Goal: Task Accomplishment & Management: Use online tool/utility

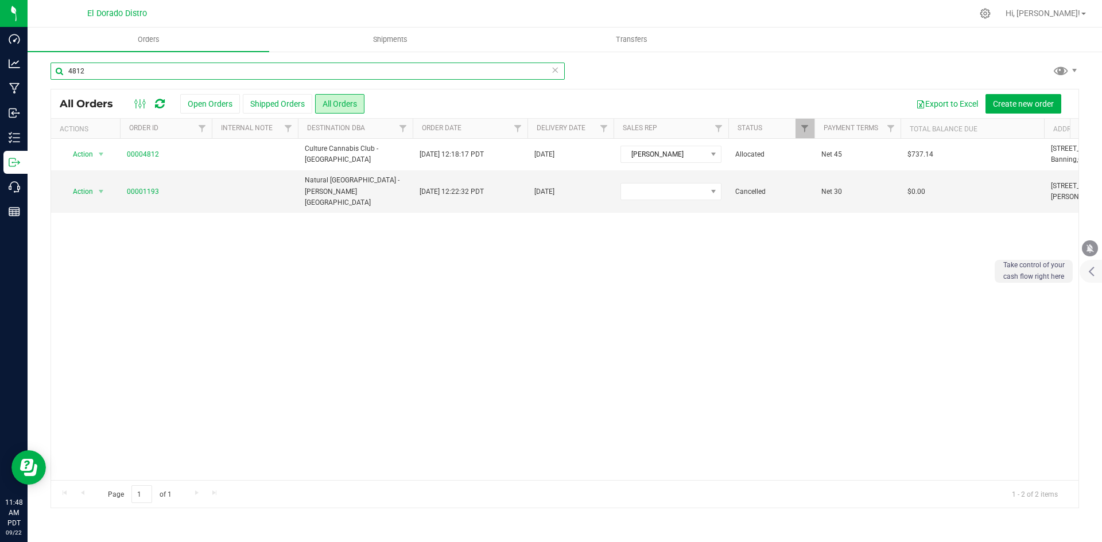
click at [113, 70] on input "4812" at bounding box center [308, 71] width 514 height 17
type input "4"
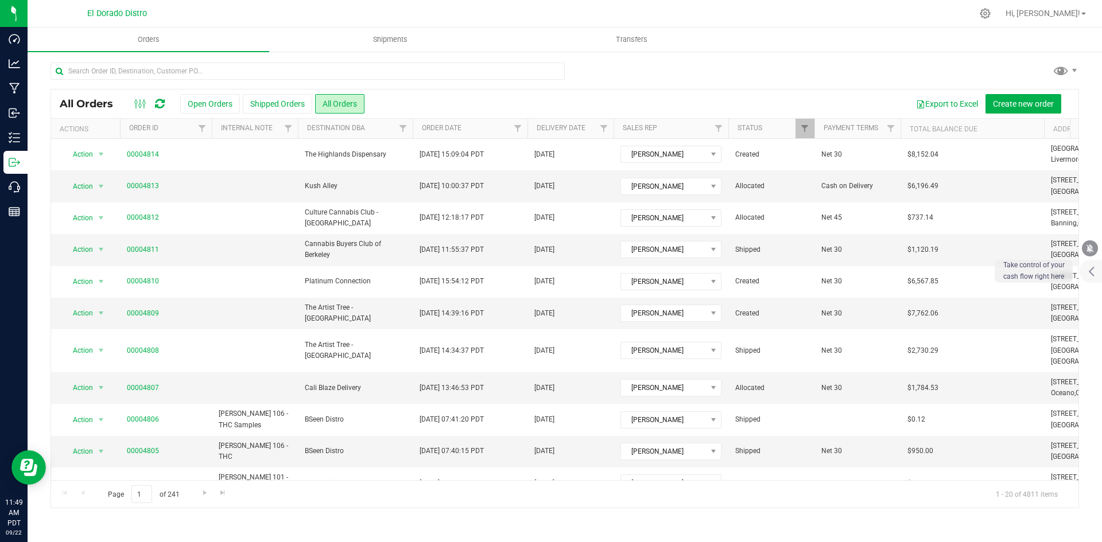
drag, startPoint x: 888, startPoint y: 69, endPoint x: 882, endPoint y: 69, distance: 6.3
click at [888, 69] on div at bounding box center [565, 76] width 1029 height 26
click at [524, 128] on link "Filter" at bounding box center [518, 129] width 19 height 20
click at [610, 164] on span "Equal to" at bounding box center [567, 169] width 103 height 16
click at [557, 201] on li "Is after" at bounding box center [574, 205] width 117 height 17
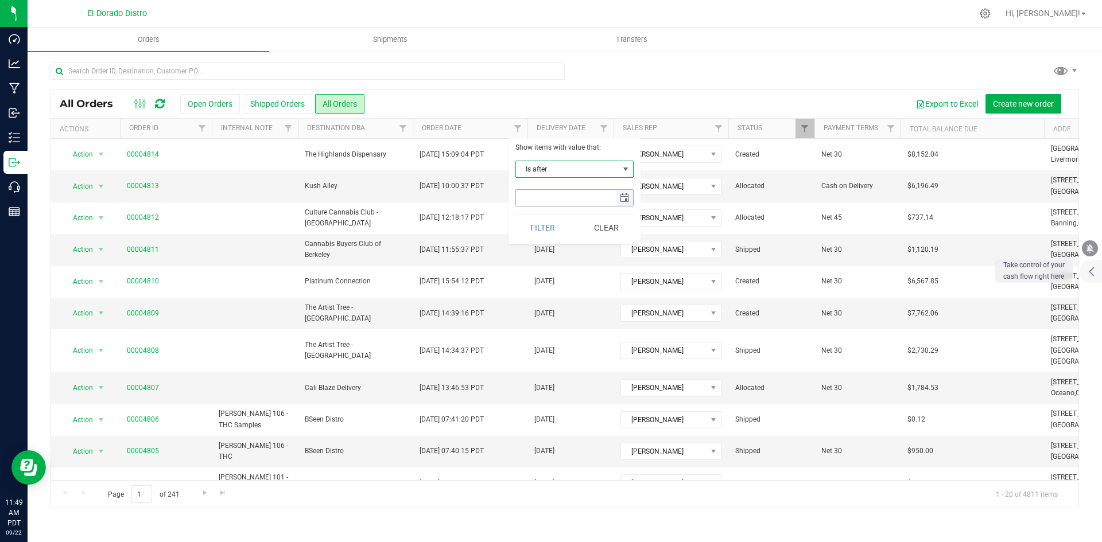
click at [611, 193] on input "text" at bounding box center [566, 198] width 100 height 16
click at [617, 195] on span "select" at bounding box center [625, 198] width 17 height 16
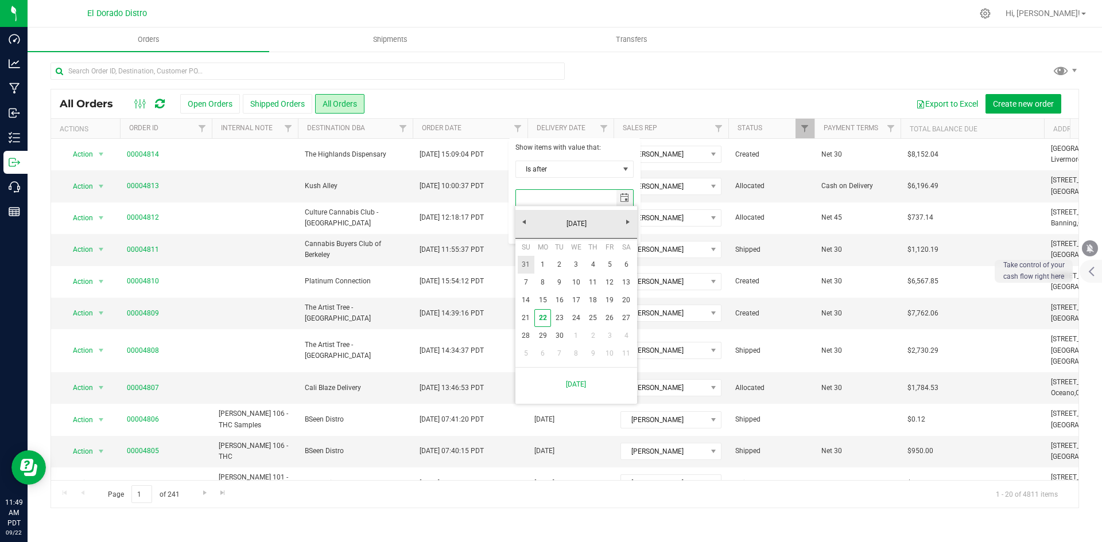
click at [518, 263] on link "31" at bounding box center [526, 265] width 17 height 18
type input "[DATE]"
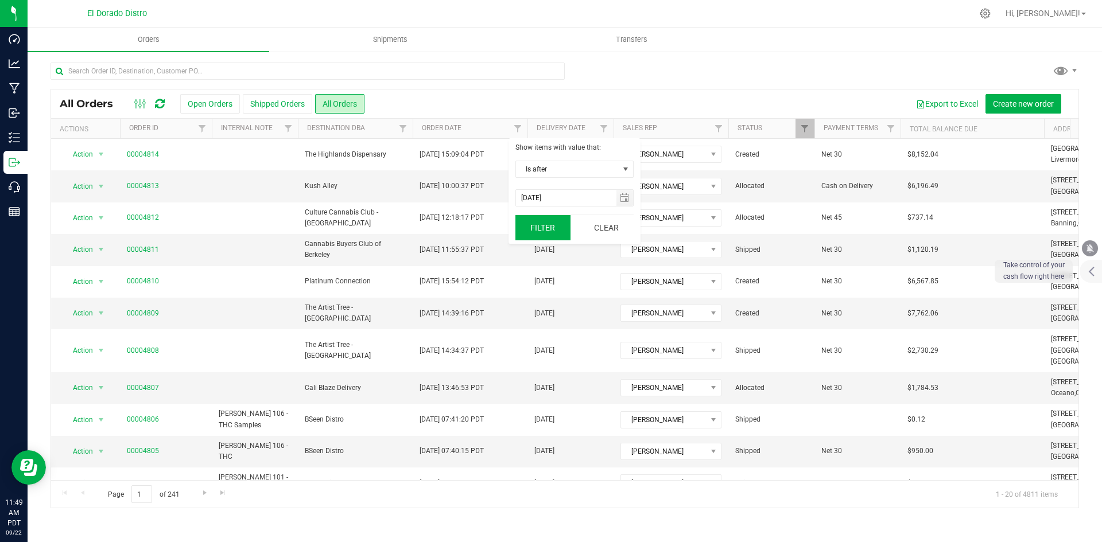
click at [552, 228] on button "Filter" at bounding box center [543, 227] width 55 height 25
click at [947, 104] on button "Export to Excel" at bounding box center [947, 104] width 77 height 20
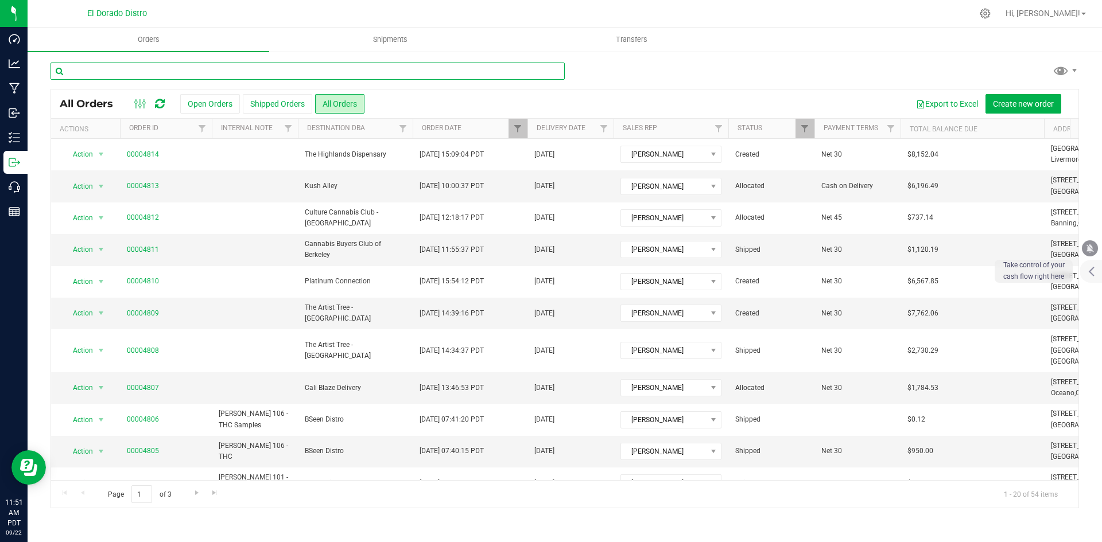
drag, startPoint x: 317, startPoint y: 71, endPoint x: 327, endPoint y: 71, distance: 9.8
click at [317, 71] on input "text" at bounding box center [308, 71] width 514 height 17
click at [525, 122] on div at bounding box center [527, 129] width 5 height 20
click at [524, 122] on link "Filter" at bounding box center [518, 129] width 19 height 20
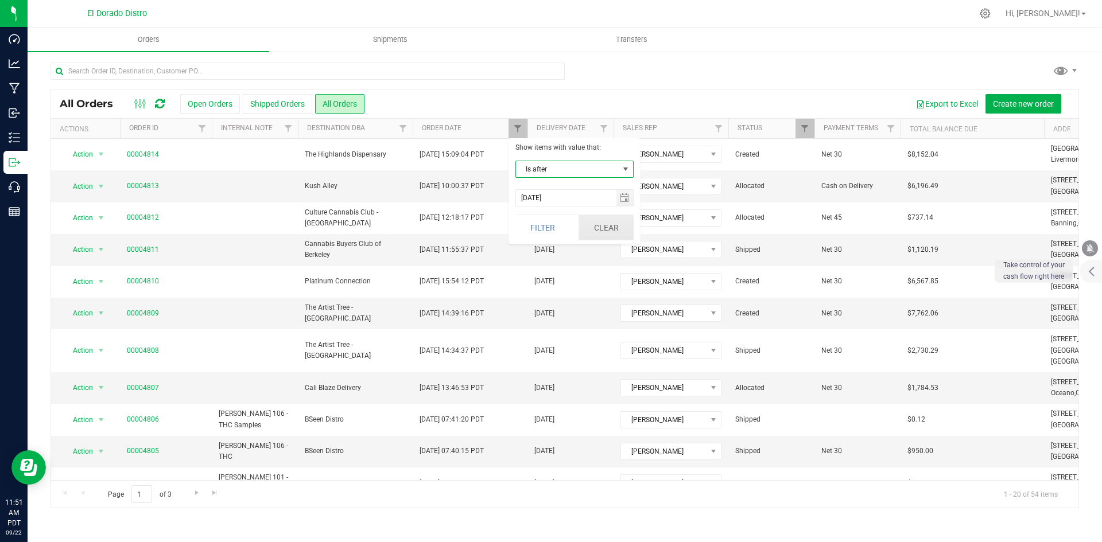
click at [617, 231] on button "Clear" at bounding box center [606, 227] width 55 height 25
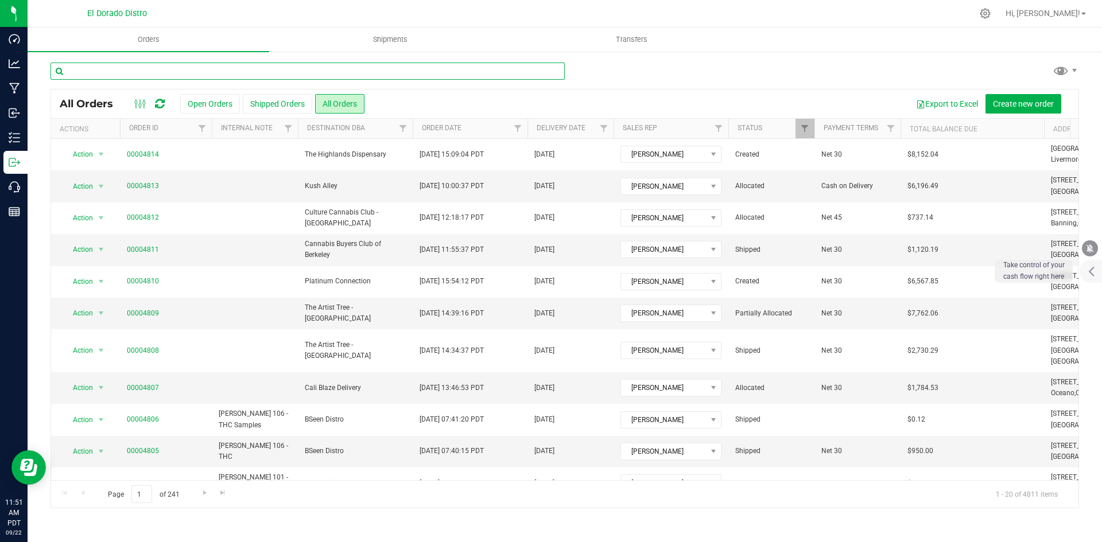
click at [278, 72] on input "text" at bounding box center [308, 71] width 514 height 17
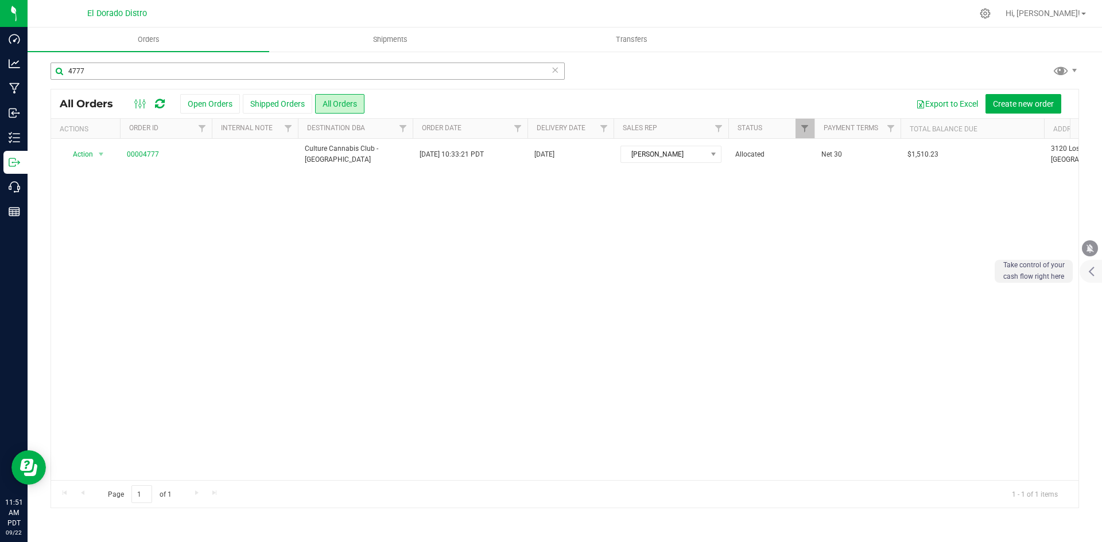
drag, startPoint x: 130, startPoint y: 56, endPoint x: 153, endPoint y: 65, distance: 24.4
click at [133, 57] on div "4777 All Orders Open Orders Shipped Orders All Orders Export to Excel Create ne…" at bounding box center [565, 286] width 1075 height 470
click at [154, 67] on input "4777" at bounding box center [308, 71] width 514 height 17
type input "4775"
click at [557, 70] on icon at bounding box center [555, 70] width 8 height 14
